Goal: Information Seeking & Learning: Learn about a topic

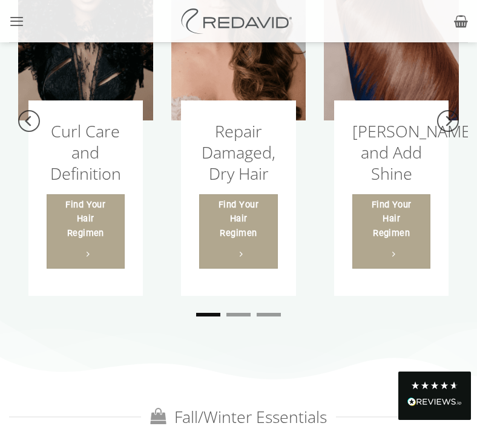
scroll to position [1944, 0]
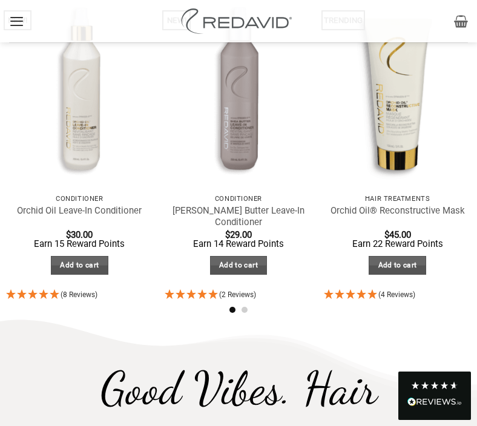
click at [18, 17] on icon "Menu" at bounding box center [16, 21] width 15 height 18
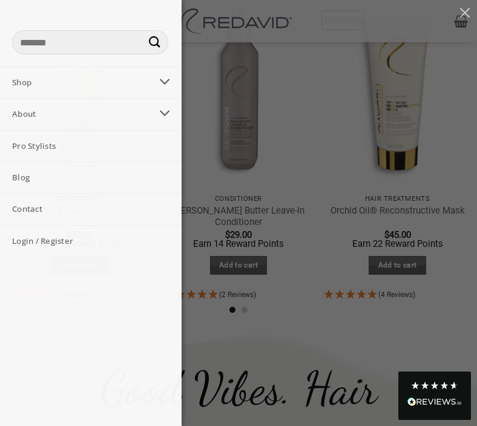
click at [45, 44] on input "Search for:" at bounding box center [90, 42] width 156 height 24
paste input "**********"
type input "**********"
click at [143, 30] on button "Submit" at bounding box center [155, 42] width 24 height 24
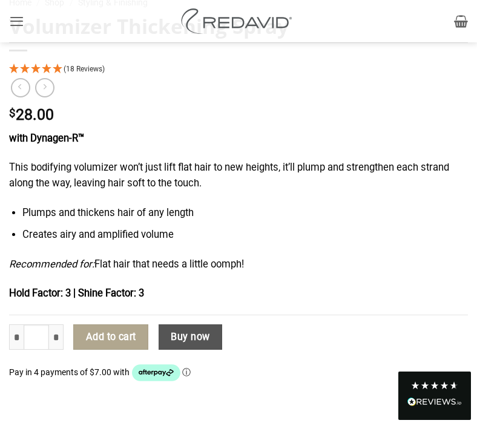
scroll to position [846, 0]
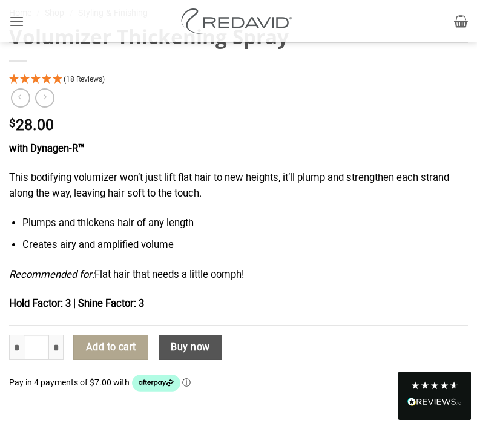
click at [319, 237] on li "Creates airy and amplified volume" at bounding box center [244, 245] width 445 height 16
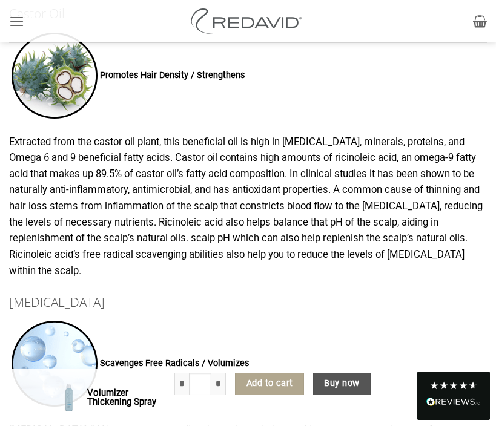
scroll to position [1545, 0]
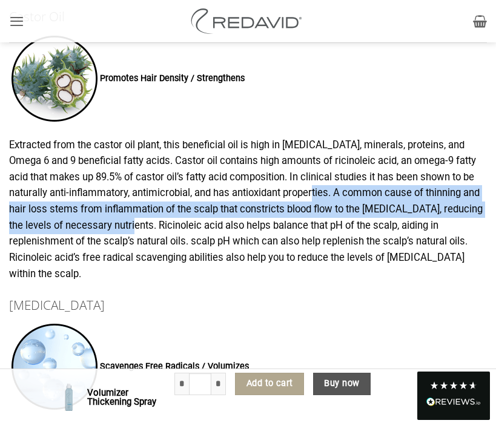
drag, startPoint x: 114, startPoint y: 230, endPoint x: 297, endPoint y: 192, distance: 186.7
click at [297, 192] on p "Extracted from the castor oil plant, this beneficial oil is high in [MEDICAL_DA…" at bounding box center [248, 209] width 478 height 145
click at [299, 195] on p "Extracted from the castor oil plant, this beneficial oil is high in [MEDICAL_DA…" at bounding box center [248, 209] width 478 height 145
drag, startPoint x: 299, startPoint y: 195, endPoint x: 114, endPoint y: 229, distance: 188.4
click at [114, 229] on p "Extracted from the castor oil plant, this beneficial oil is high in [MEDICAL_DA…" at bounding box center [248, 209] width 478 height 145
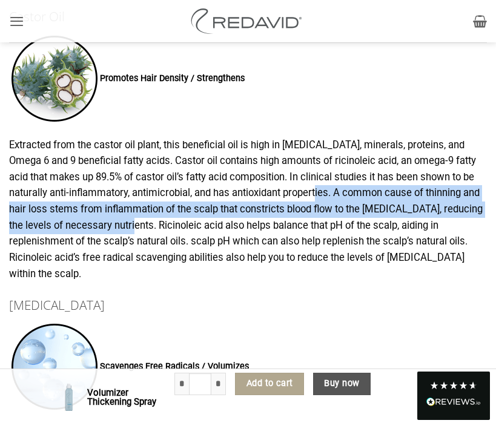
click at [301, 192] on p "Extracted from the castor oil plant, this beneficial oil is high in [MEDICAL_DA…" at bounding box center [248, 209] width 478 height 145
drag, startPoint x: 301, startPoint y: 192, endPoint x: 114, endPoint y: 218, distance: 188.8
click at [113, 219] on p "Extracted from the castor oil plant, this beneficial oil is high in [MEDICAL_DA…" at bounding box center [248, 209] width 478 height 145
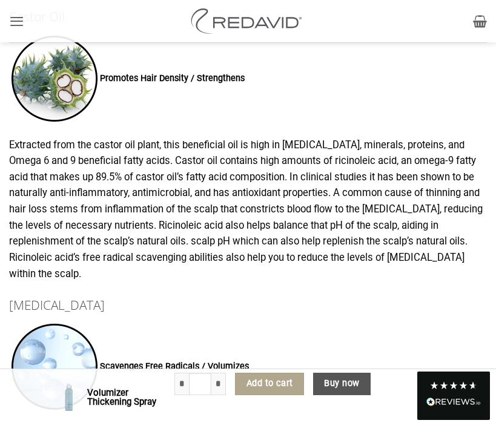
click at [285, 192] on p "Extracted from the castor oil plant, this beneficial oil is high in [MEDICAL_DA…" at bounding box center [248, 209] width 478 height 145
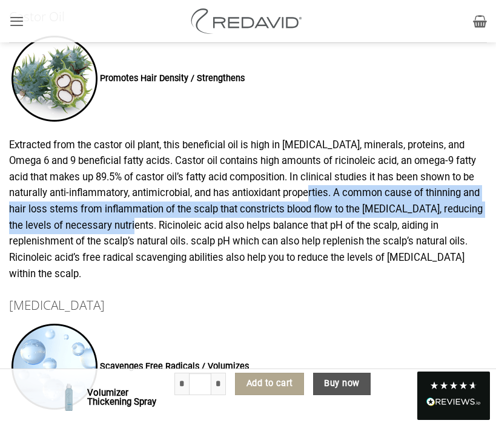
drag, startPoint x: 294, startPoint y: 193, endPoint x: 111, endPoint y: 226, distance: 185.7
click at [112, 226] on p "Extracted from the castor oil plant, this beneficial oil is high in [MEDICAL_DA…" at bounding box center [248, 209] width 478 height 145
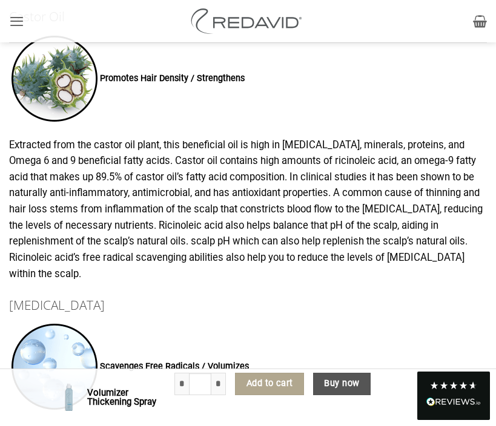
click at [128, 231] on p "Extracted from the castor oil plant, this beneficial oil is high in [MEDICAL_DA…" at bounding box center [248, 209] width 478 height 145
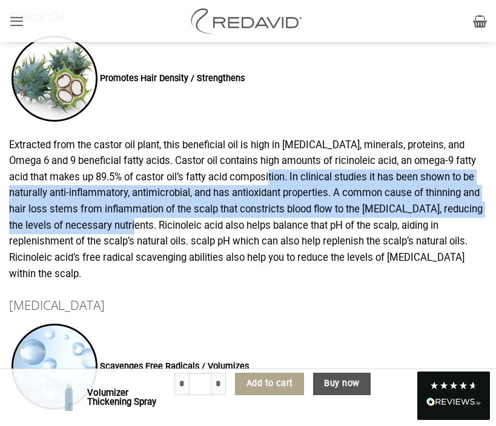
drag, startPoint x: 115, startPoint y: 226, endPoint x: 253, endPoint y: 173, distance: 148.1
click at [252, 173] on p "Extracted from the castor oil plant, this beneficial oil is high in [MEDICAL_DA…" at bounding box center [248, 209] width 478 height 145
click at [253, 173] on p "Extracted from the castor oil plant, this beneficial oil is high in [MEDICAL_DA…" at bounding box center [248, 209] width 478 height 145
drag, startPoint x: 254, startPoint y: 177, endPoint x: 116, endPoint y: 223, distance: 146.0
click at [116, 224] on p "Extracted from the castor oil plant, this beneficial oil is high in [MEDICAL_DA…" at bounding box center [248, 209] width 478 height 145
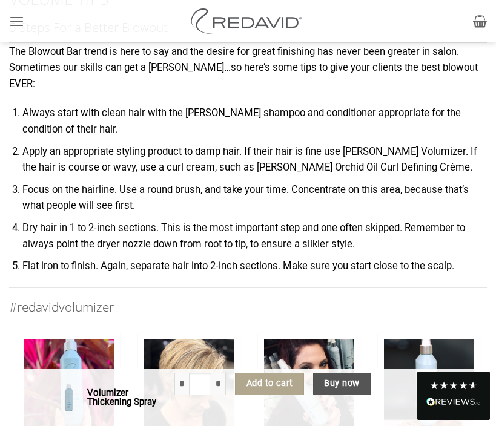
scroll to position [2404, 0]
